Goal: Task Accomplishment & Management: Manage account settings

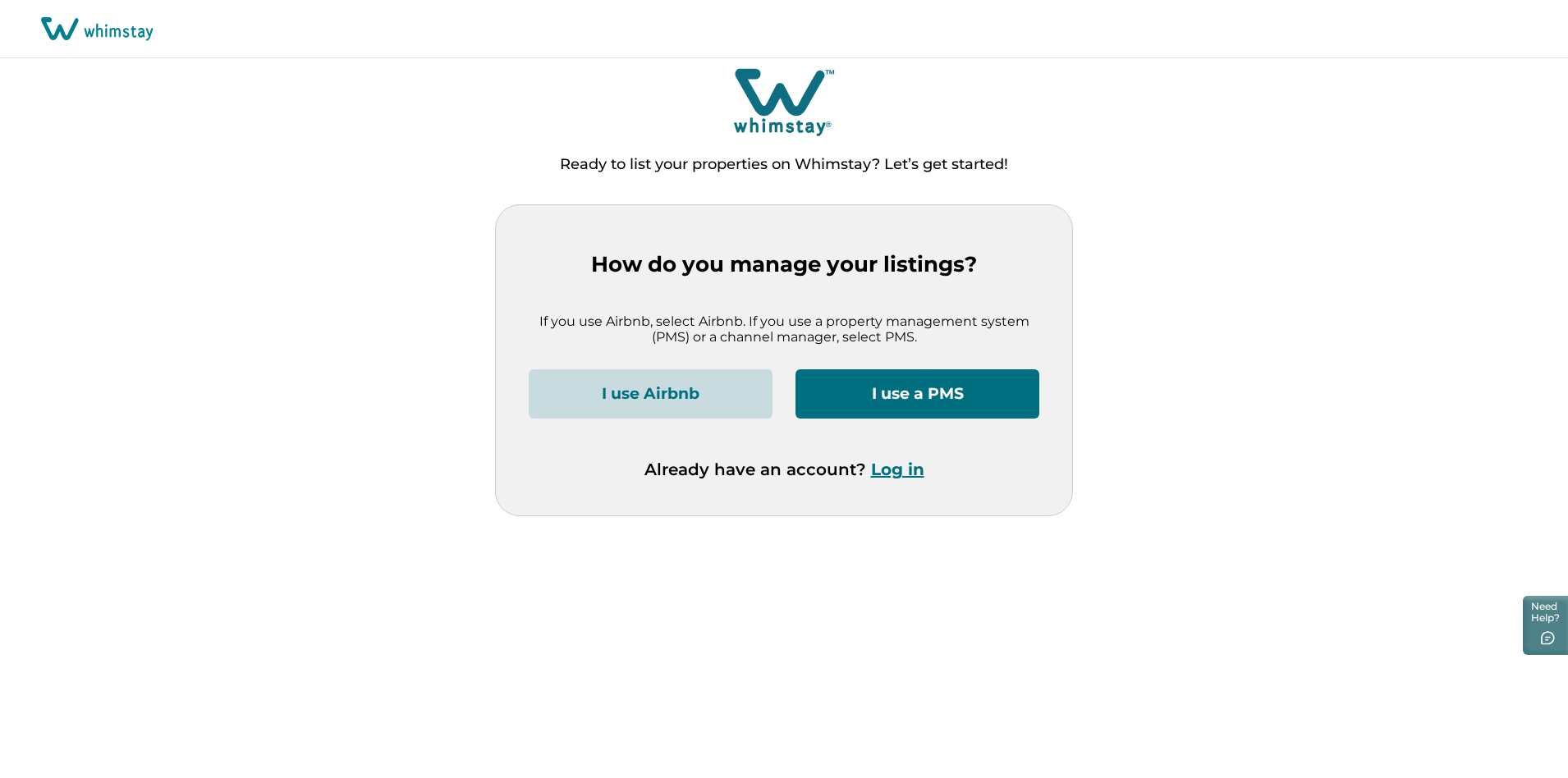
click at [892, 472] on button "Log in" at bounding box center [897, 470] width 53 height 20
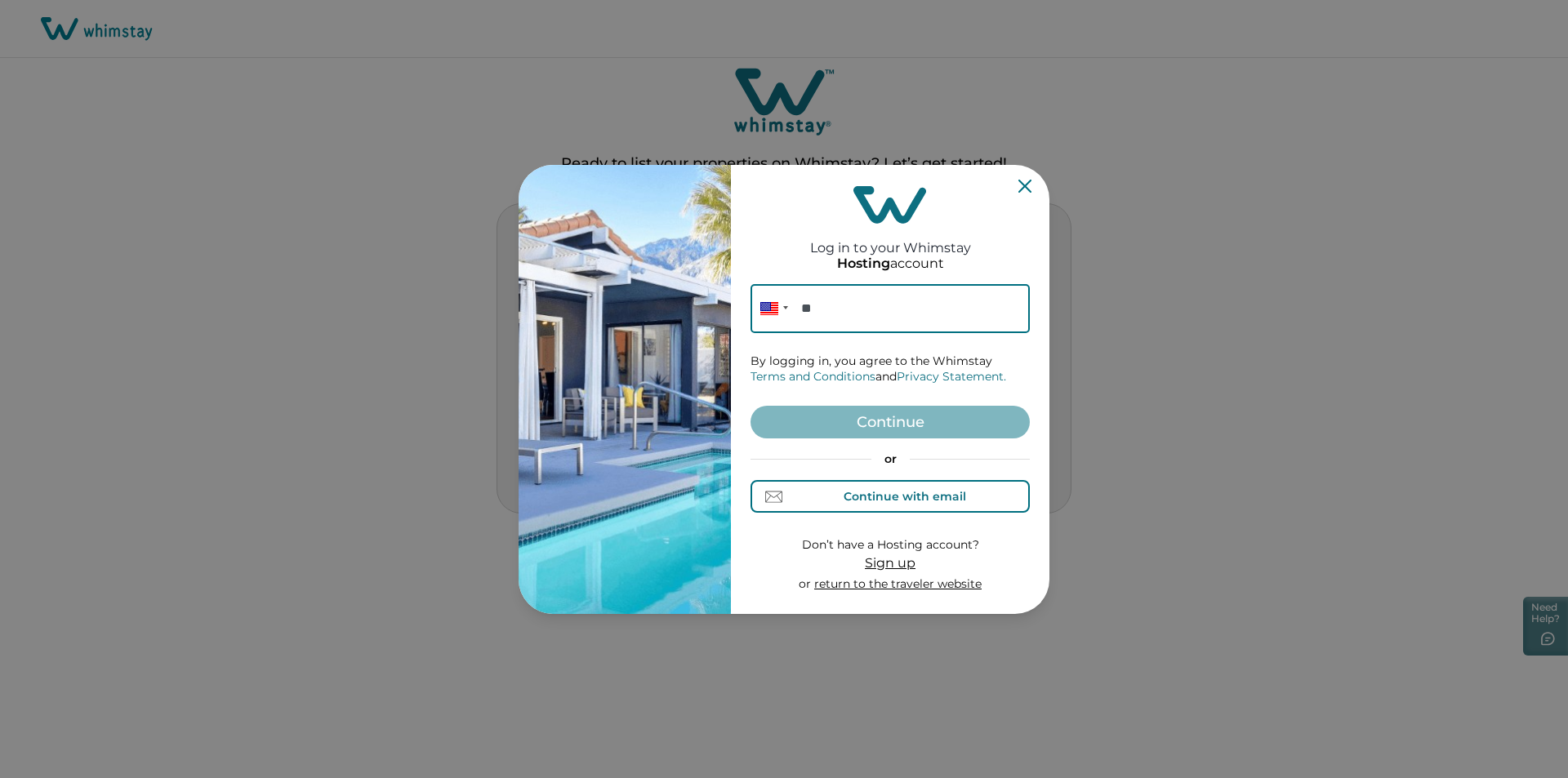
click at [881, 488] on div "Continue with email" at bounding box center [890, 497] width 151 height 17
click at [837, 324] on input at bounding box center [889, 308] width 279 height 49
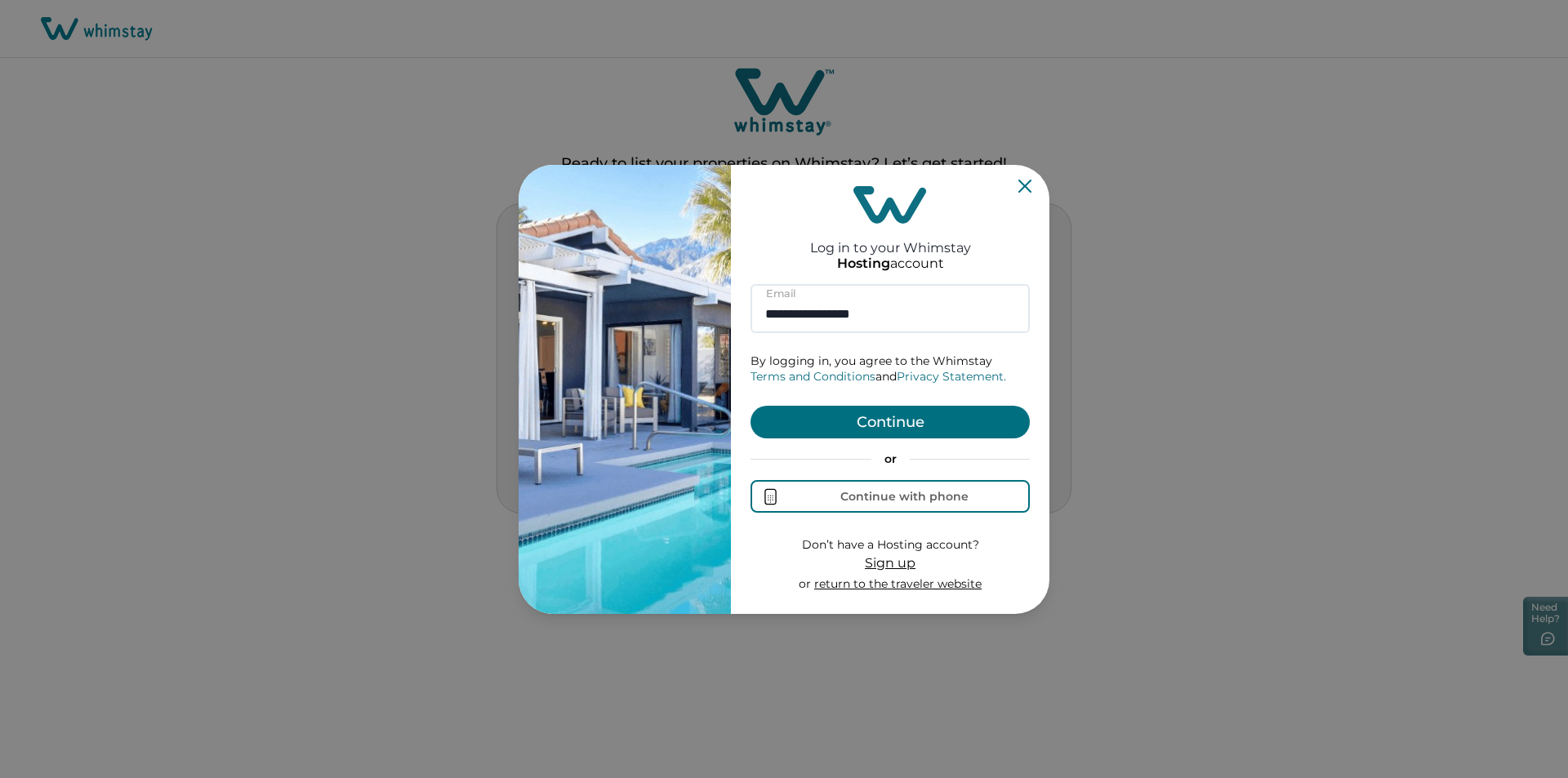
type input "**********"
click at [896, 417] on button "Continue" at bounding box center [889, 422] width 279 height 33
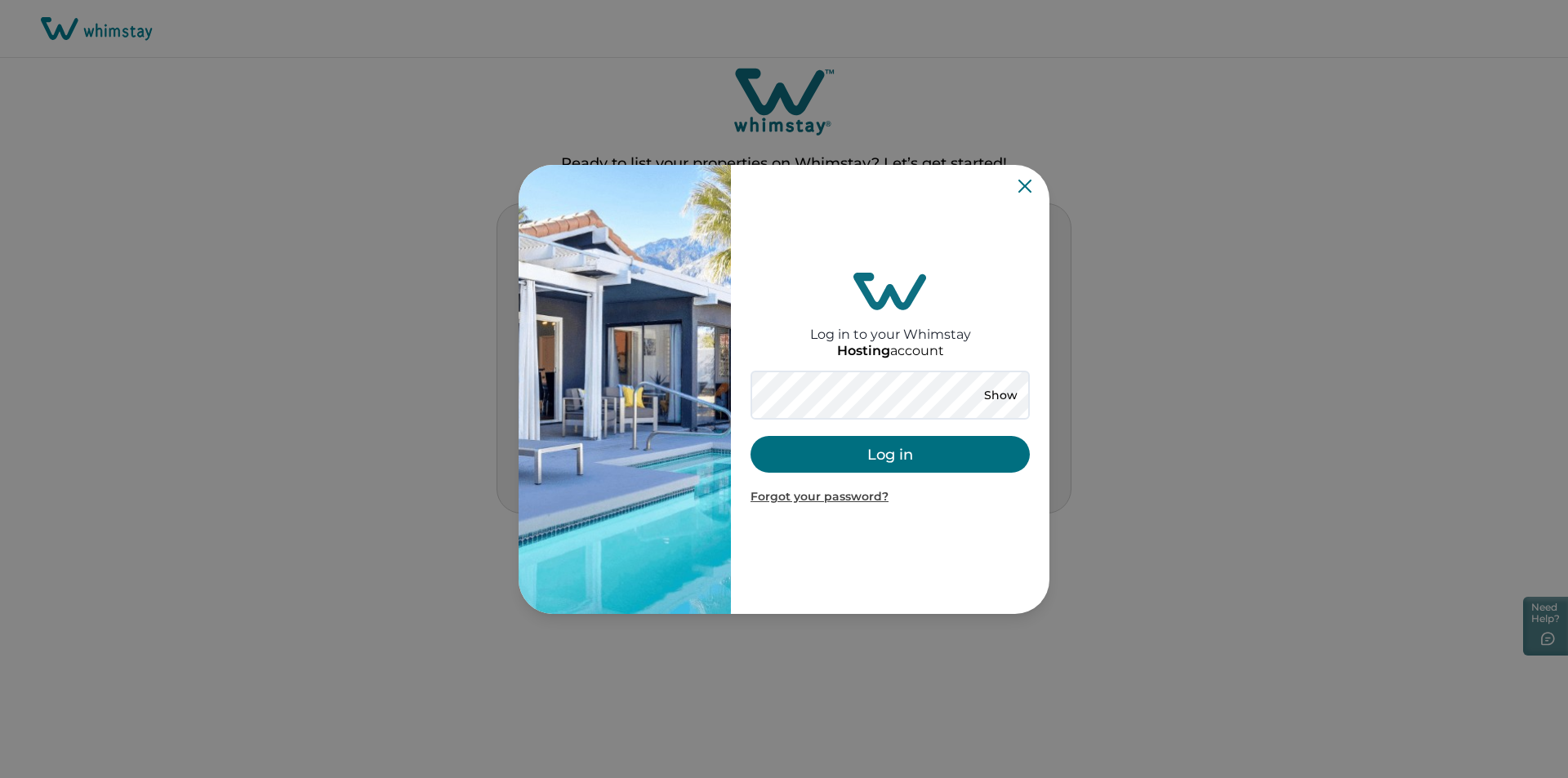
click at [812, 448] on button "Log in" at bounding box center [889, 454] width 279 height 37
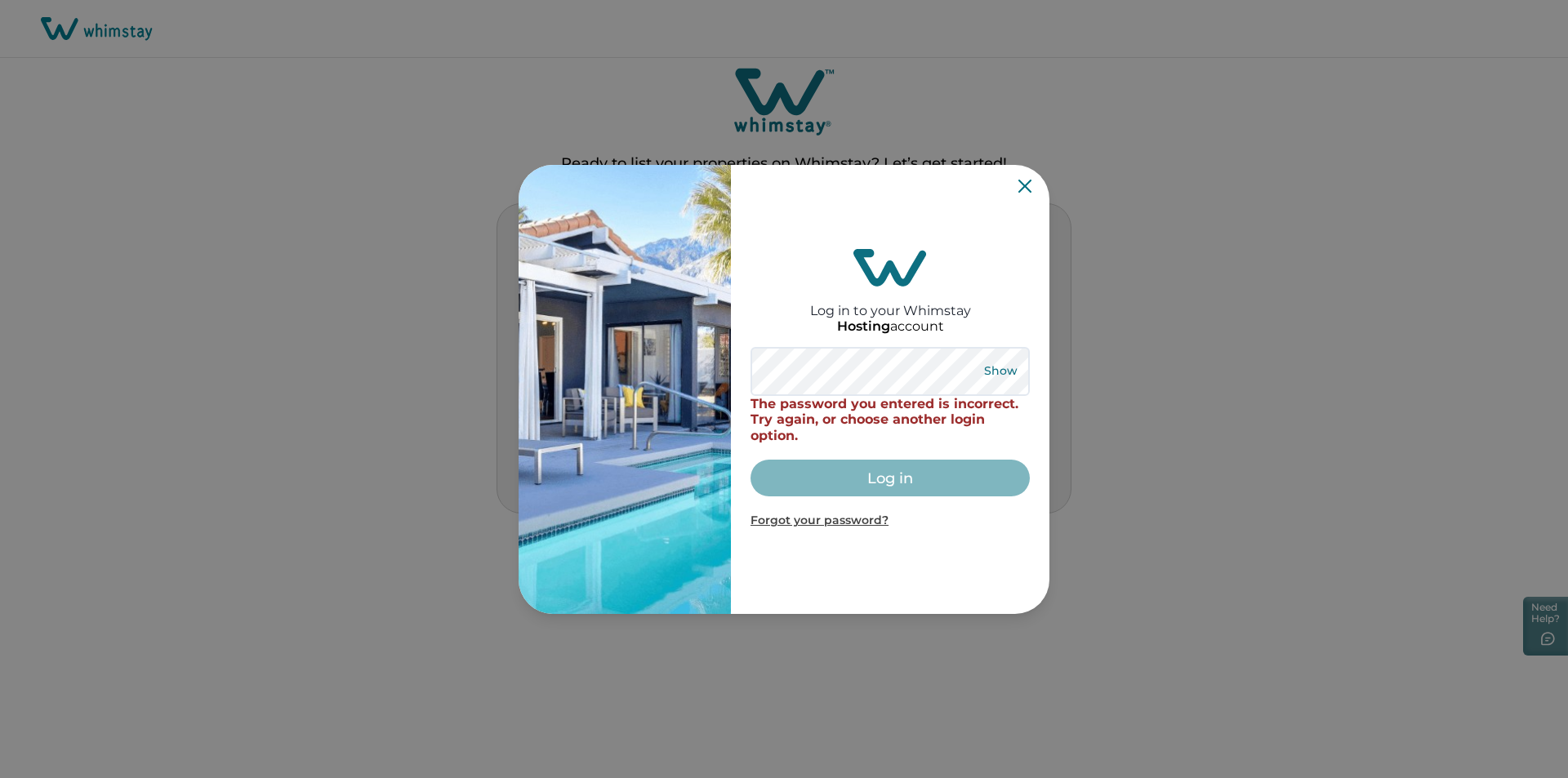
click at [985, 363] on button "Show" at bounding box center [1000, 371] width 59 height 23
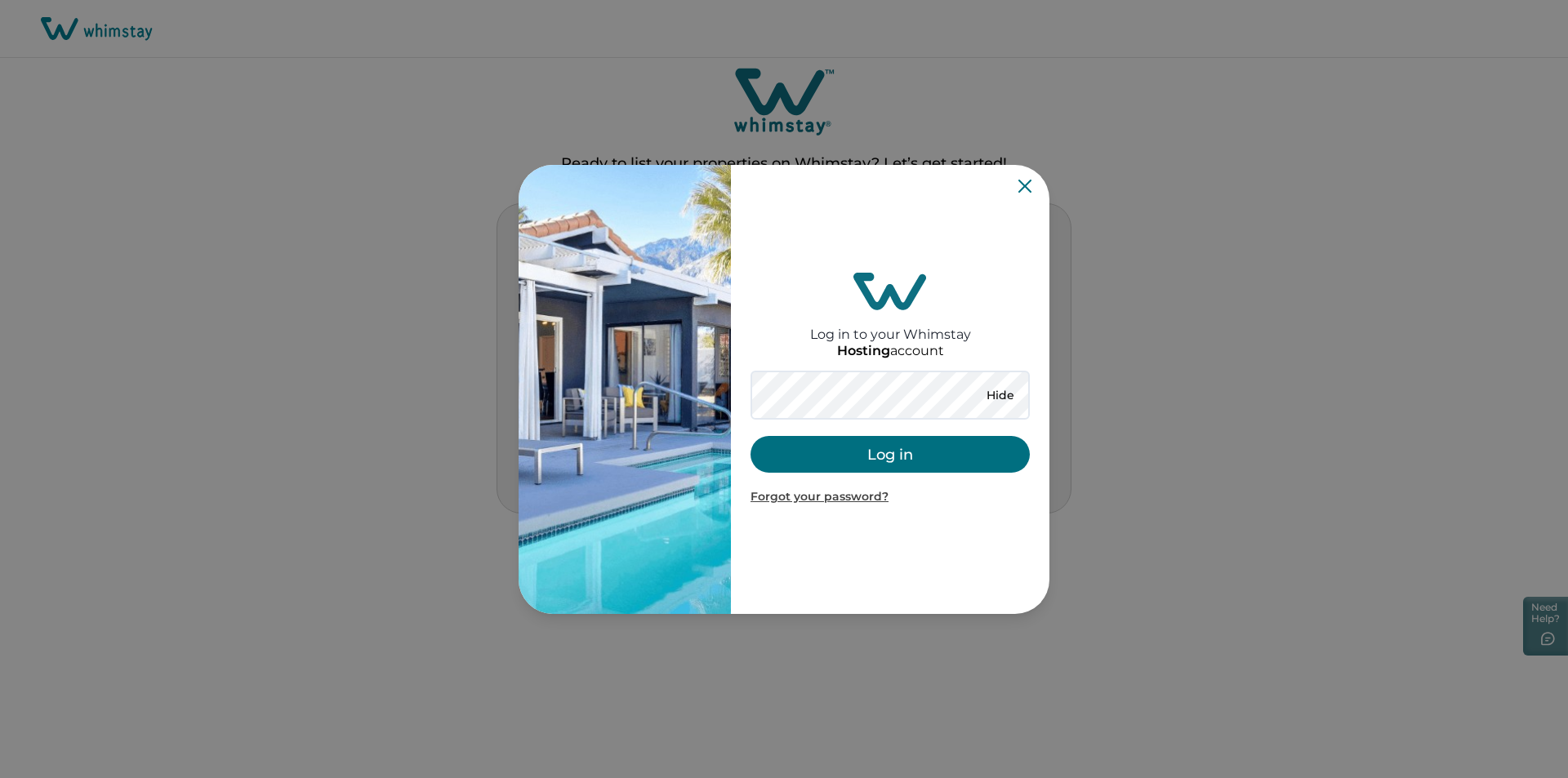
click at [809, 455] on button "Log in" at bounding box center [889, 454] width 279 height 37
